Goal: Task Accomplishment & Management: Understand process/instructions

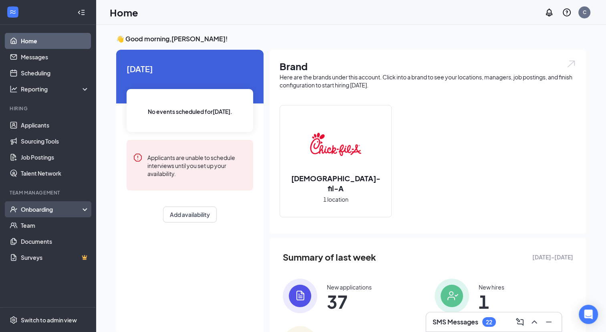
click at [38, 208] on div "Onboarding" at bounding box center [52, 209] width 62 height 8
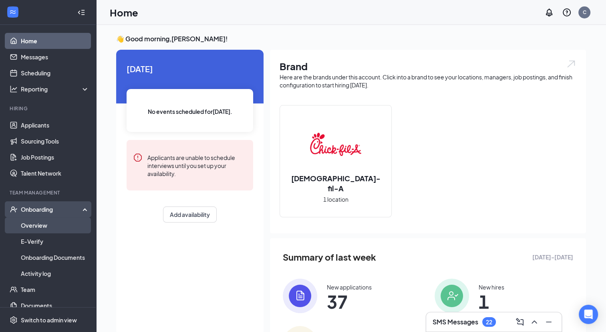
click at [37, 224] on link "Overview" at bounding box center [55, 225] width 69 height 16
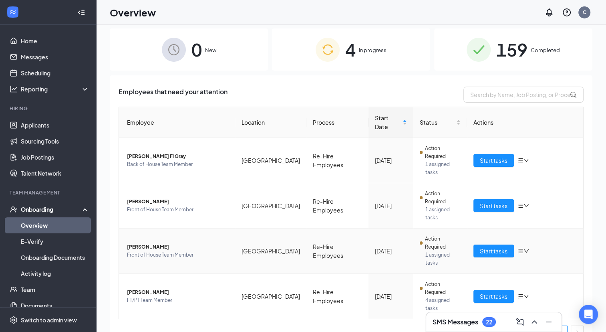
scroll to position [6, 0]
click at [155, 288] on span "[PERSON_NAME]" at bounding box center [178, 292] width 102 height 8
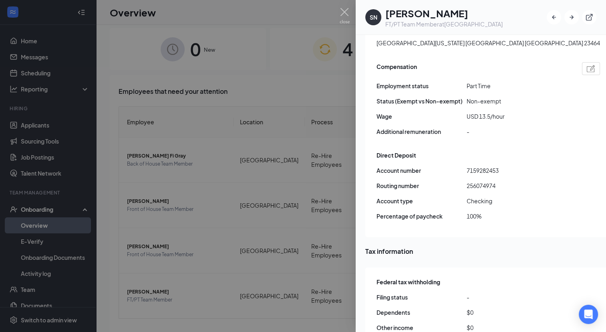
scroll to position [501, 0]
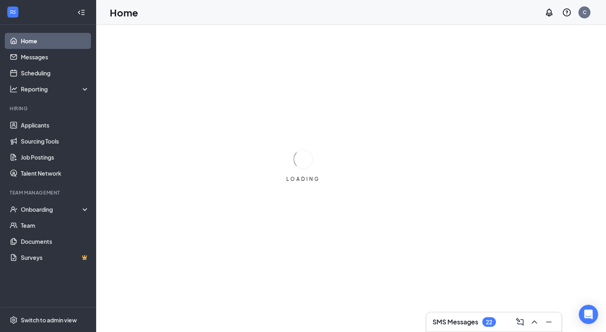
click at [51, 194] on div "Team Management" at bounding box center [49, 192] width 78 height 7
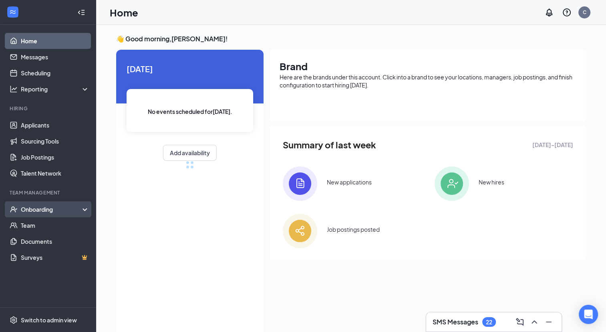
click at [43, 208] on div "Onboarding" at bounding box center [52, 209] width 62 height 8
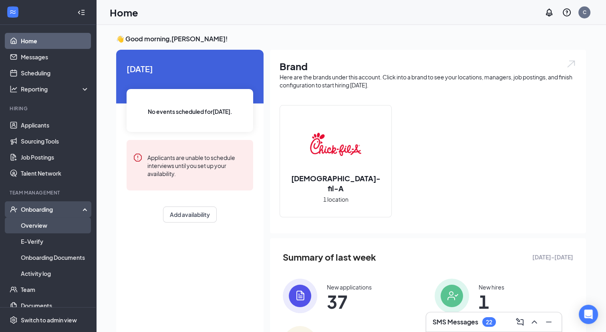
click at [42, 221] on link "Overview" at bounding box center [55, 225] width 69 height 16
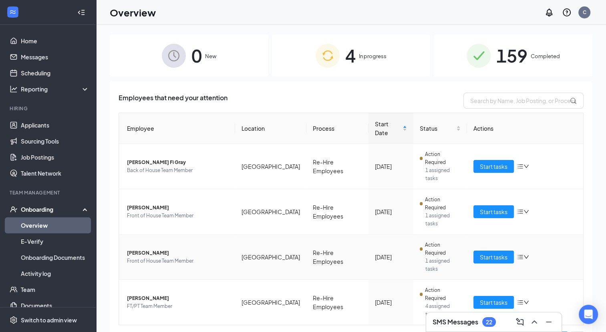
scroll to position [36, 0]
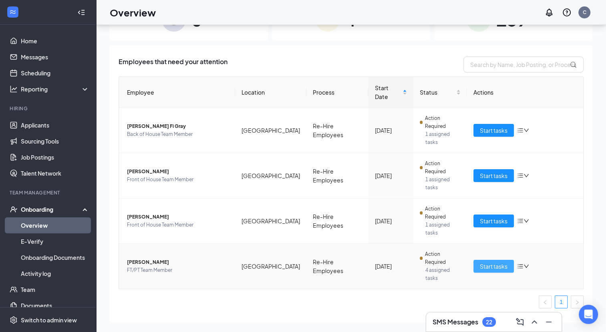
click at [492, 262] on span "Start tasks" at bounding box center [494, 266] width 28 height 9
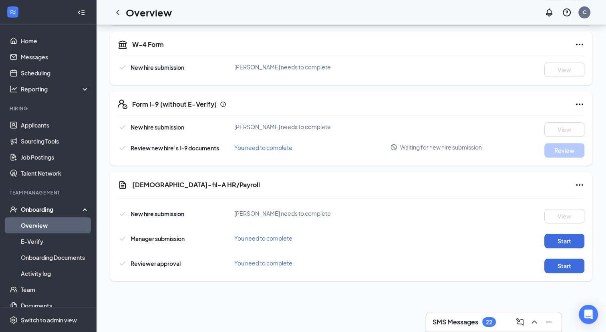
scroll to position [337, 0]
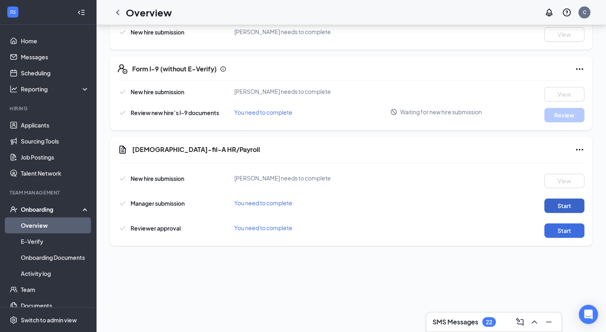
click at [556, 198] on button "Start" at bounding box center [565, 205] width 40 height 14
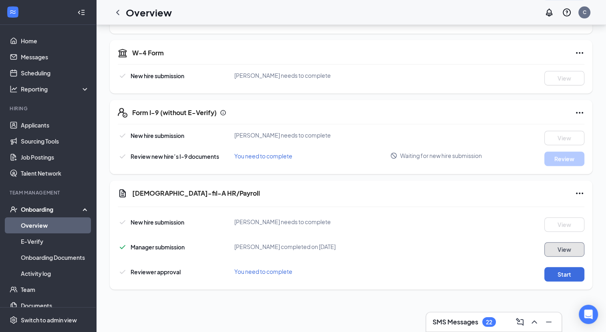
scroll to position [305, 0]
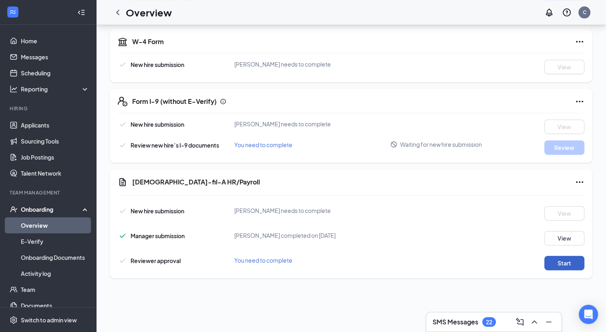
click at [552, 256] on button "Start" at bounding box center [565, 263] width 40 height 14
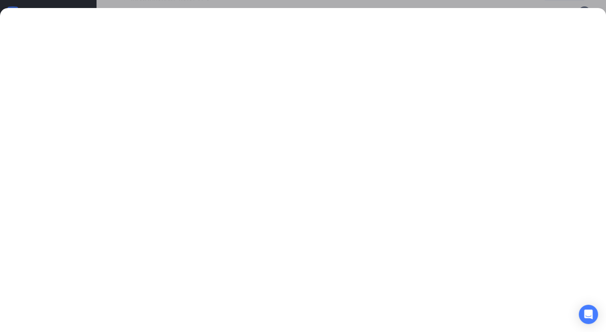
click at [455, 6] on div at bounding box center [303, 166] width 606 height 332
